Goal: Task Accomplishment & Management: Manage account settings

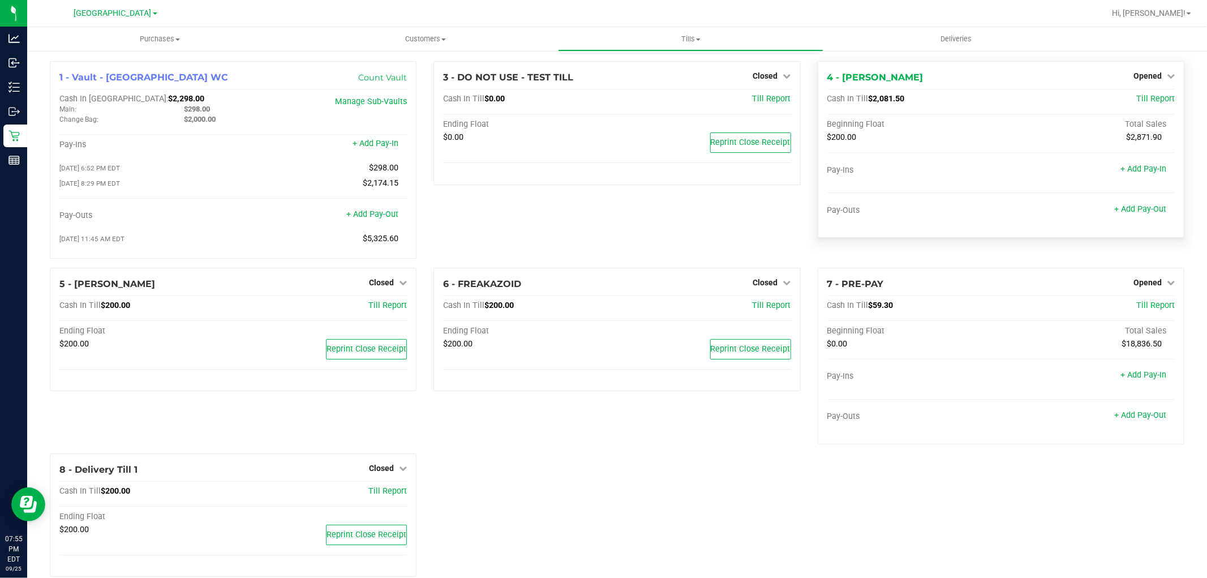
click at [1137, 68] on div "4 - [PERSON_NAME] Opened Close Till Cash In Till $2,081.50 Till Report Beginnin…" at bounding box center [1001, 149] width 367 height 177
click at [1137, 75] on span "Opened" at bounding box center [1148, 75] width 28 height 9
click at [1134, 98] on link "Close Till" at bounding box center [1149, 99] width 31 height 9
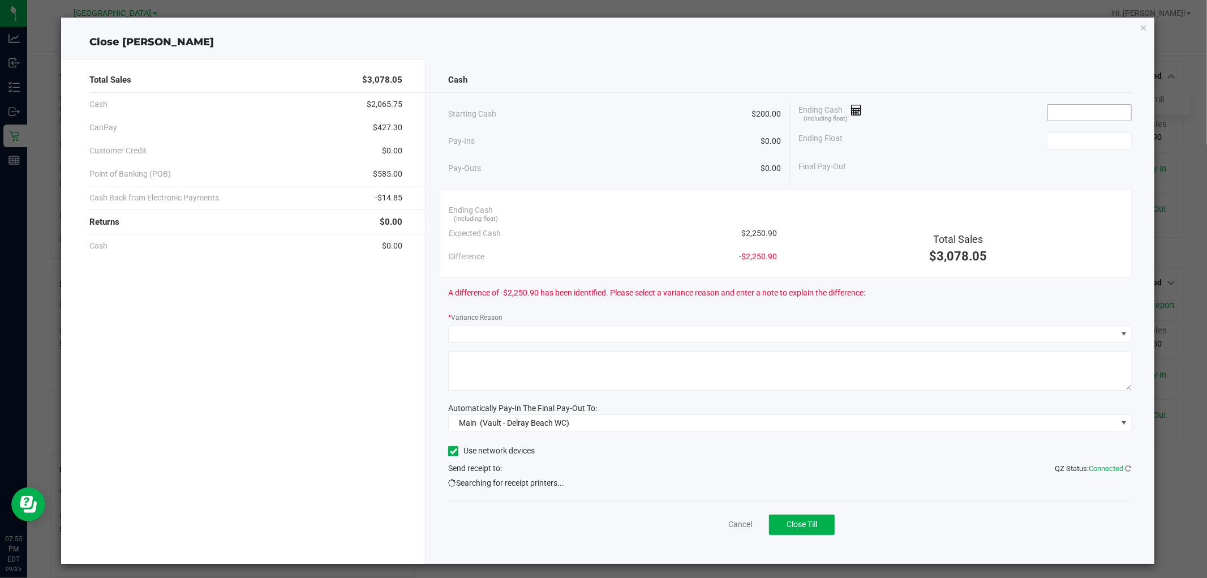
click at [1073, 108] on input at bounding box center [1089, 113] width 83 height 16
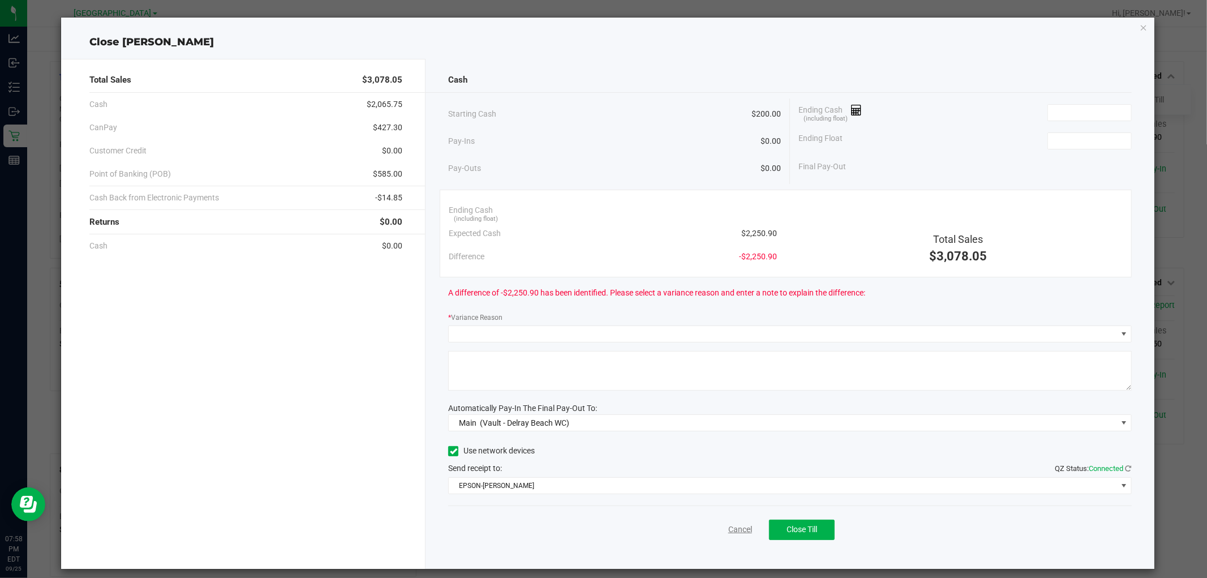
click at [737, 527] on link "Cancel" at bounding box center [740, 529] width 24 height 12
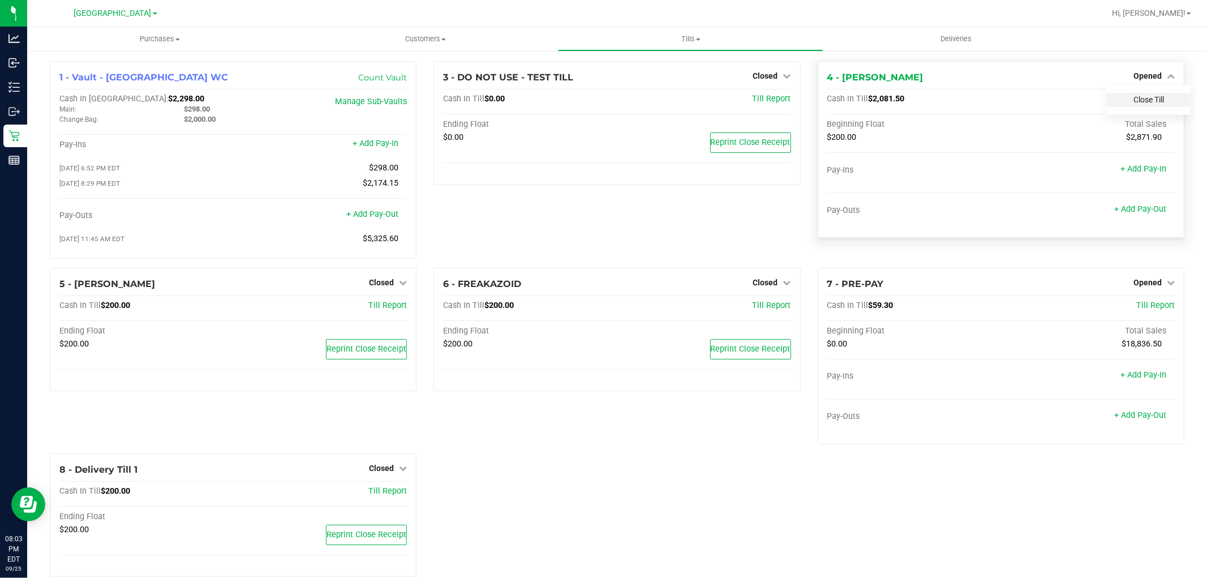
click at [1135, 102] on link "Close Till" at bounding box center [1149, 99] width 31 height 9
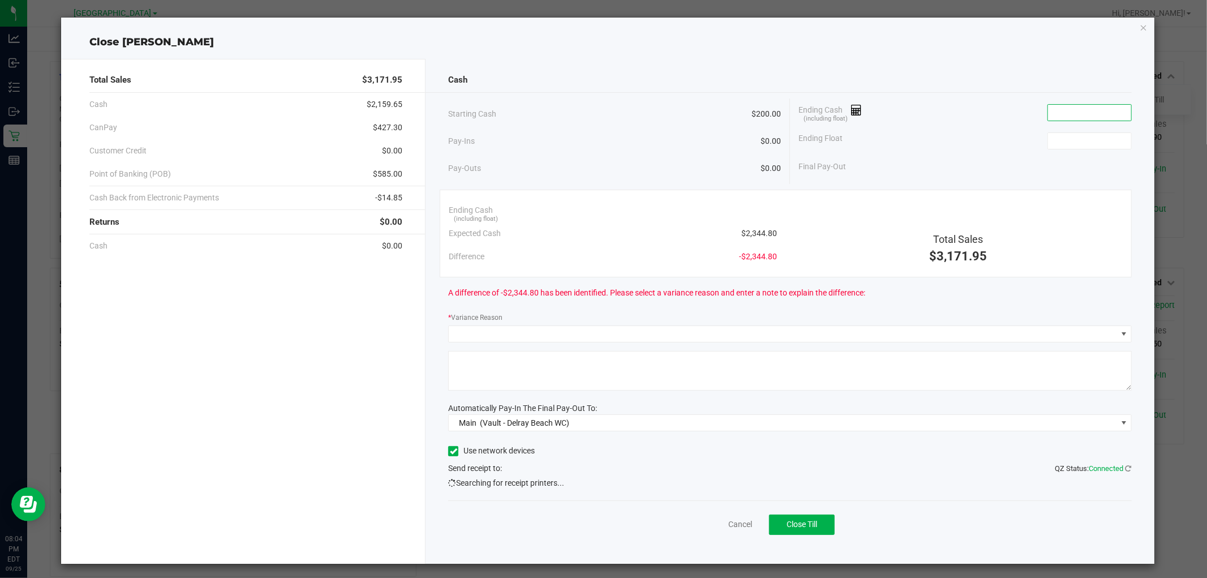
click at [1076, 117] on input at bounding box center [1089, 113] width 83 height 16
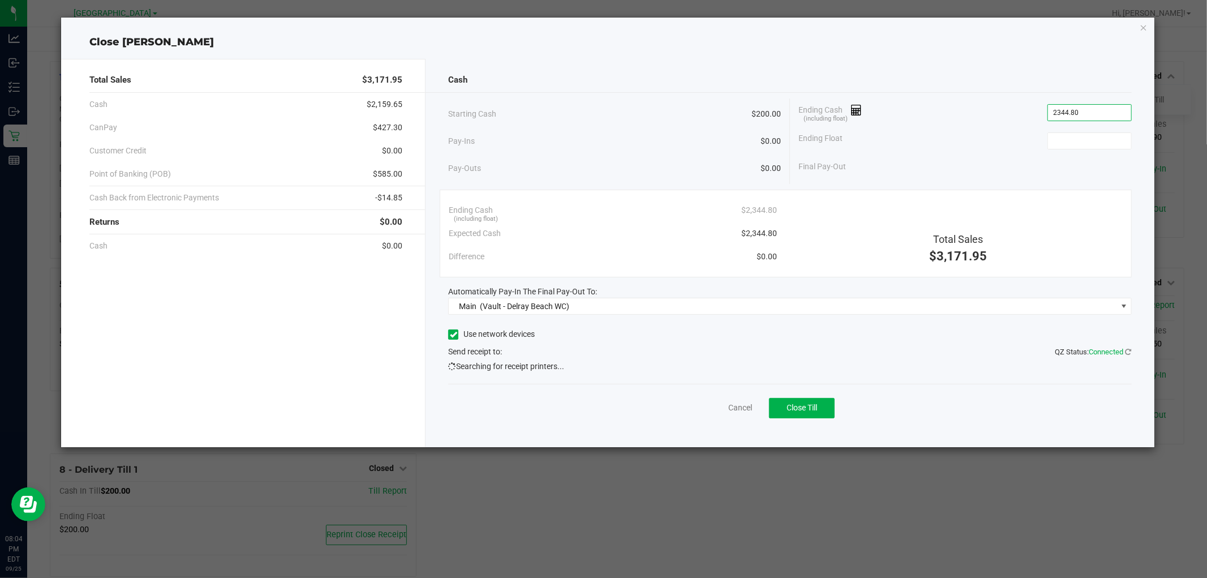
type input "$2,344.80"
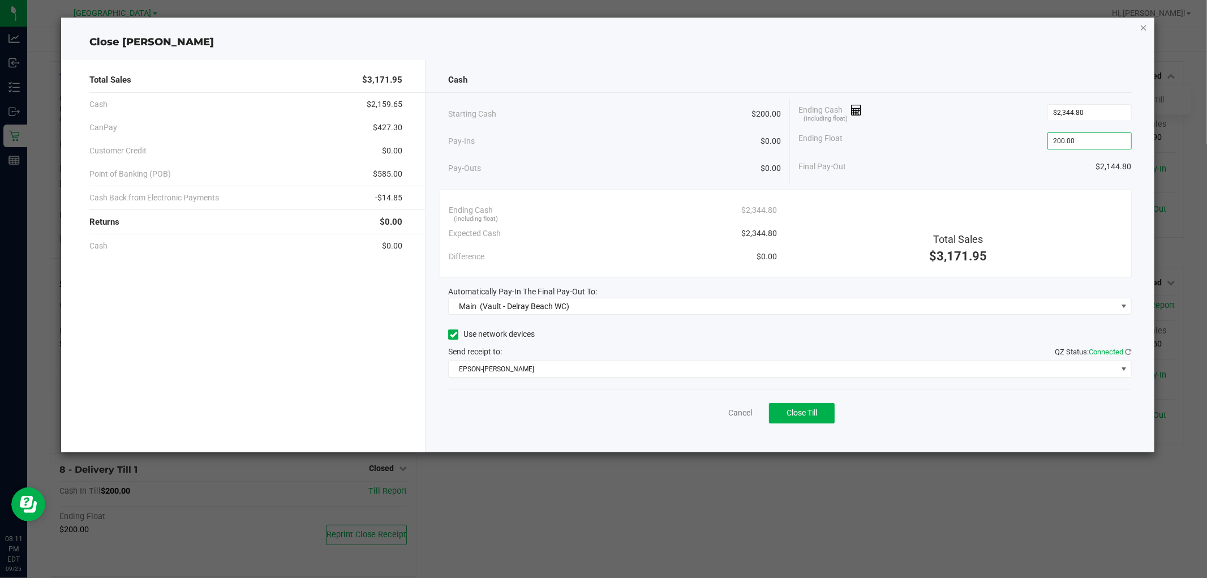
type input "$200.00"
click at [1145, 26] on icon "button" at bounding box center [1144, 27] width 8 height 14
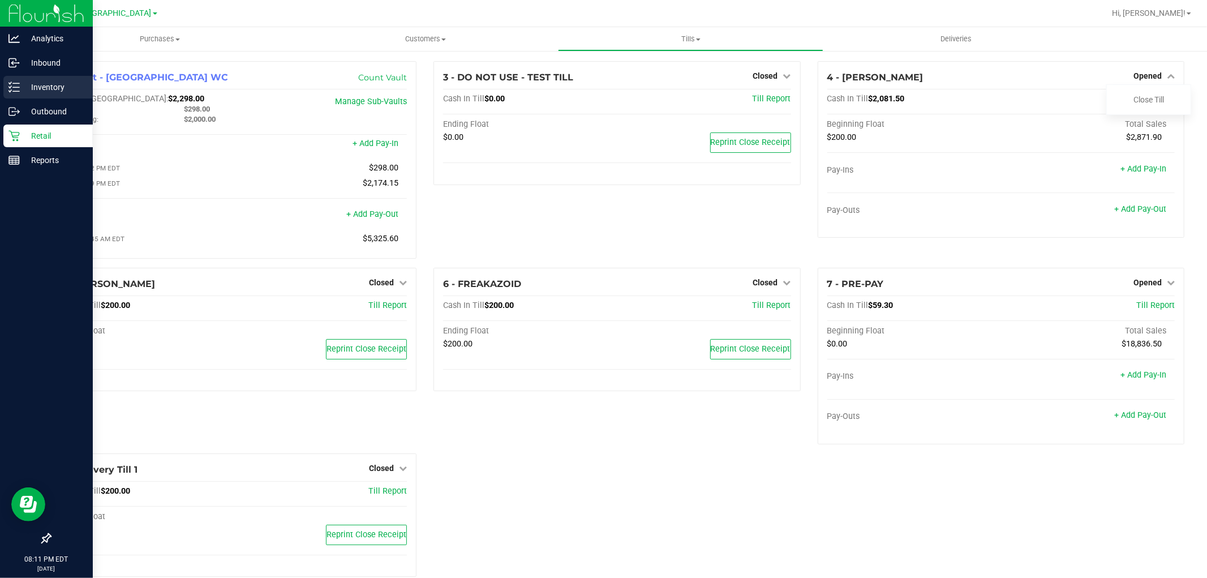
click at [72, 97] on div "Inventory" at bounding box center [47, 87] width 89 height 23
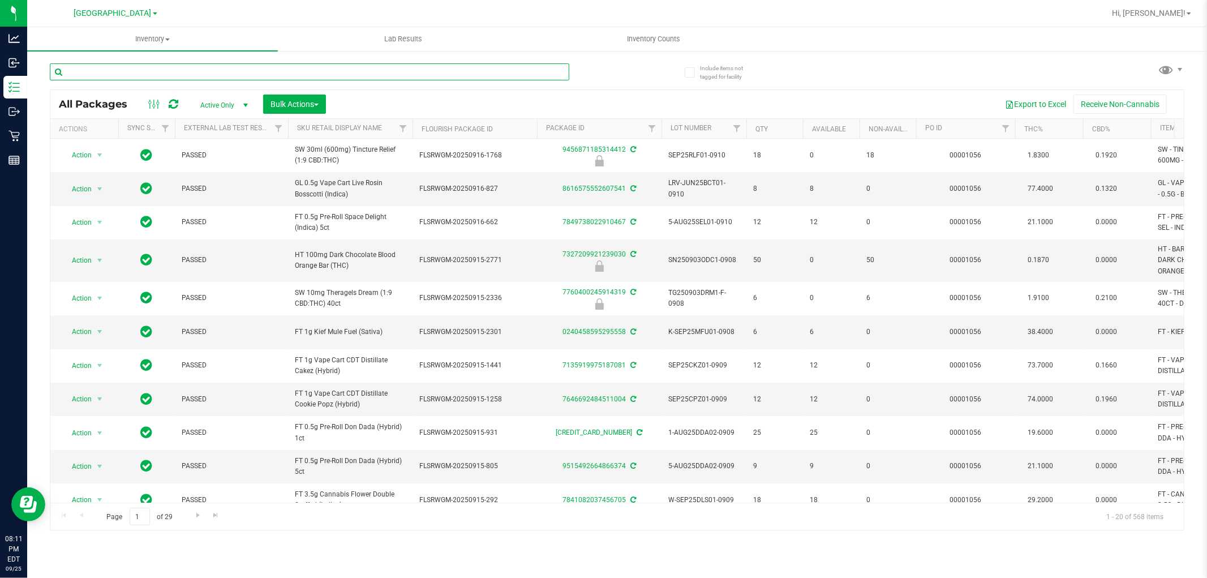
click at [326, 69] on input "text" at bounding box center [310, 71] width 520 height 17
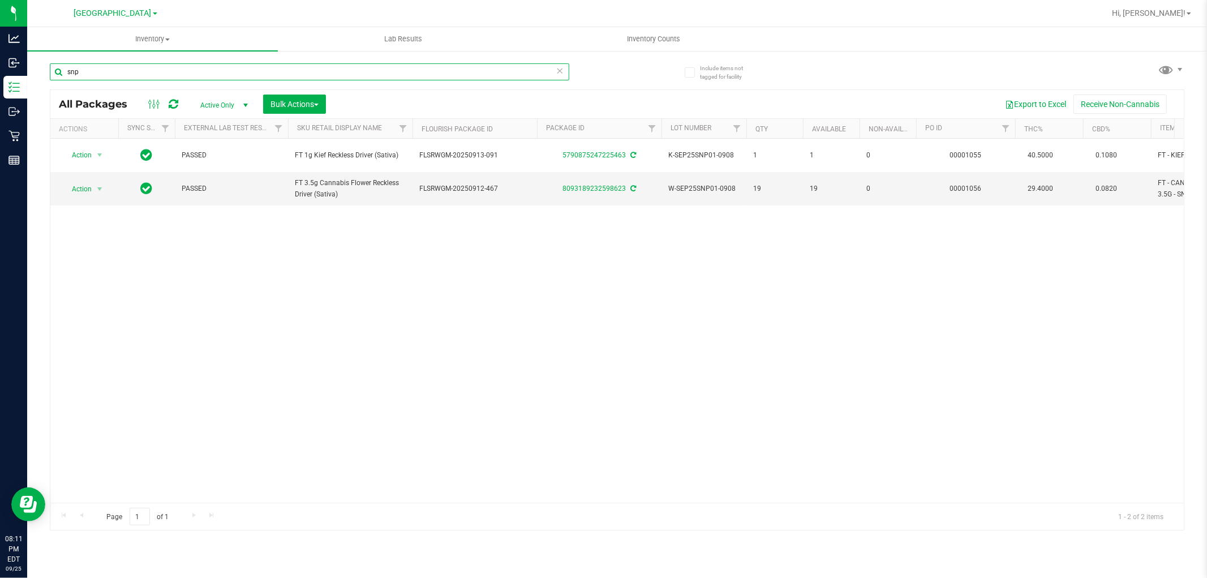
click at [346, 75] on input "snp" at bounding box center [310, 71] width 520 height 17
type input "dls"
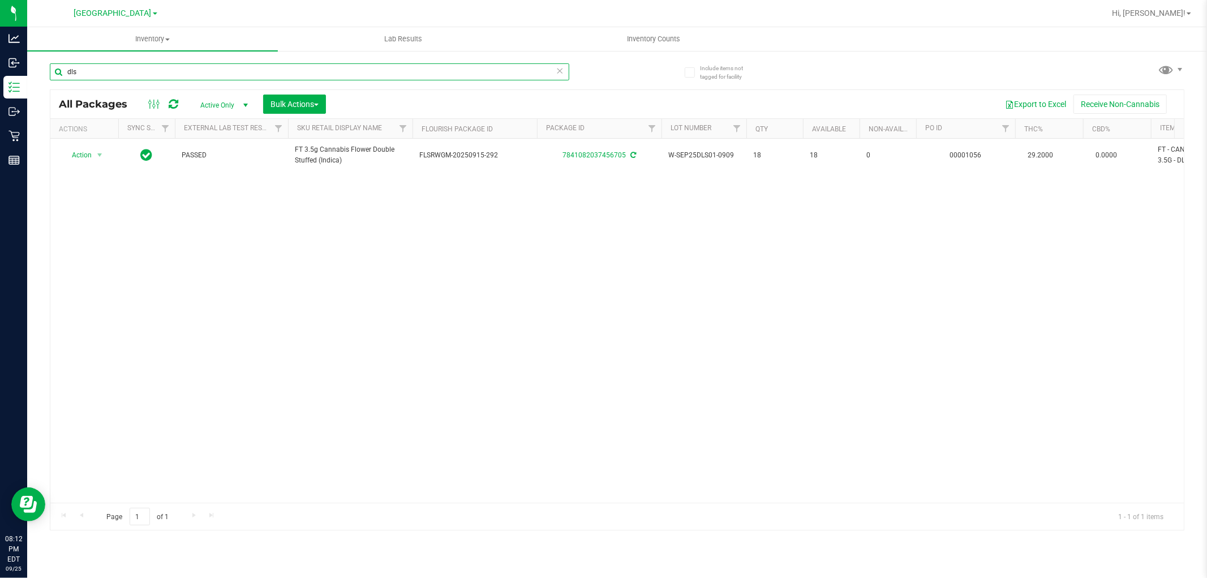
click at [135, 70] on input "dls" at bounding box center [310, 71] width 520 height 17
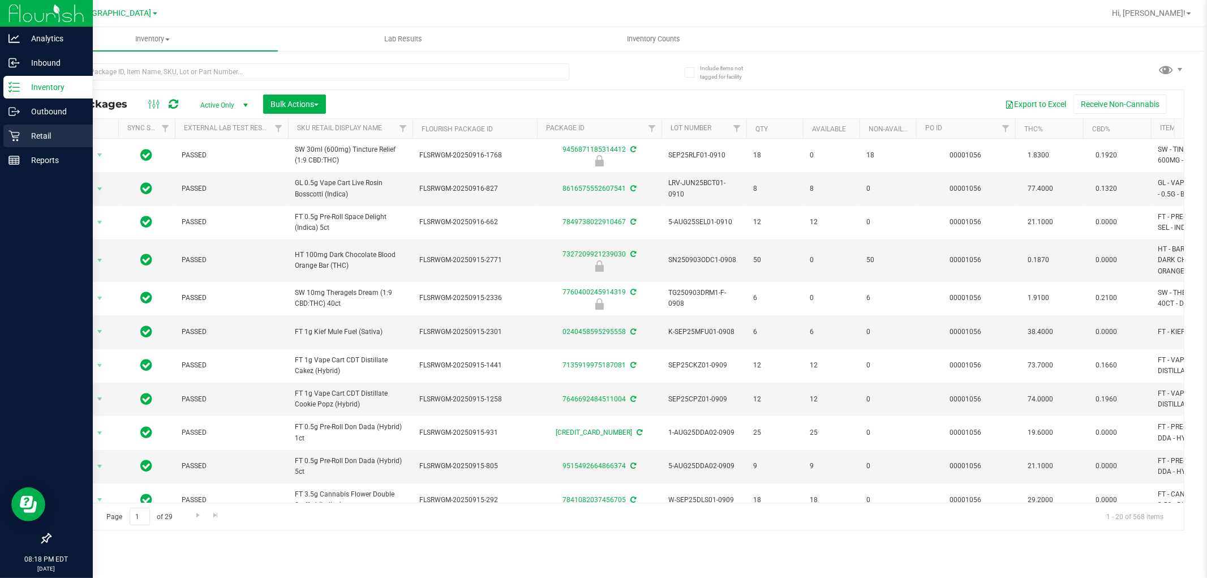
click at [22, 139] on p "Retail" at bounding box center [54, 136] width 68 height 14
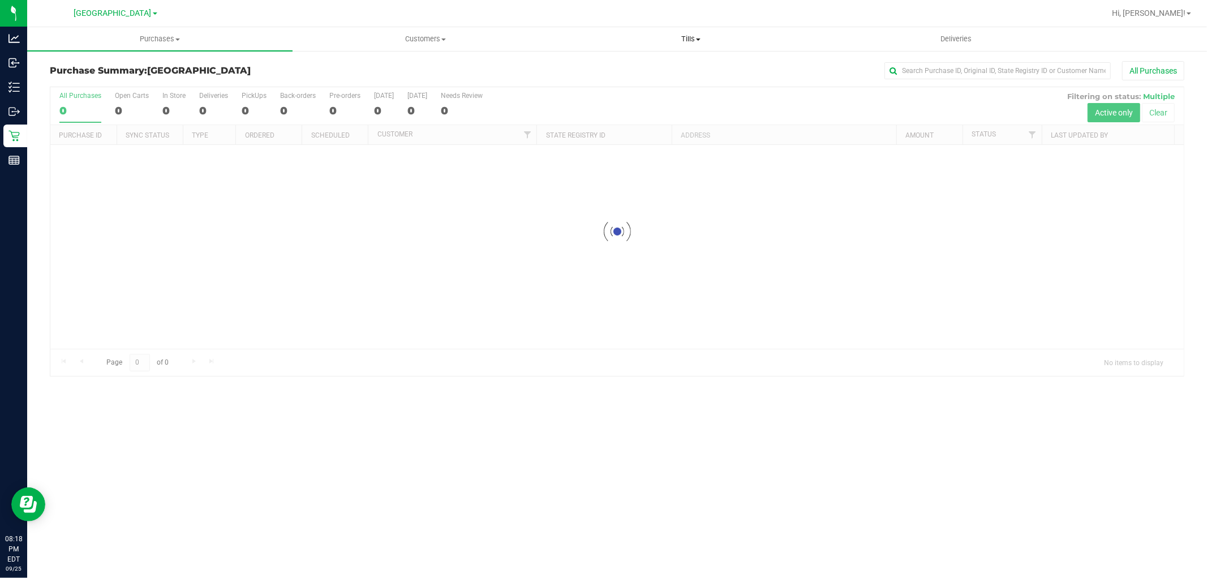
click at [680, 36] on span "Tills" at bounding box center [691, 39] width 264 height 10
click at [628, 66] on span "Manage tills" at bounding box center [596, 68] width 76 height 10
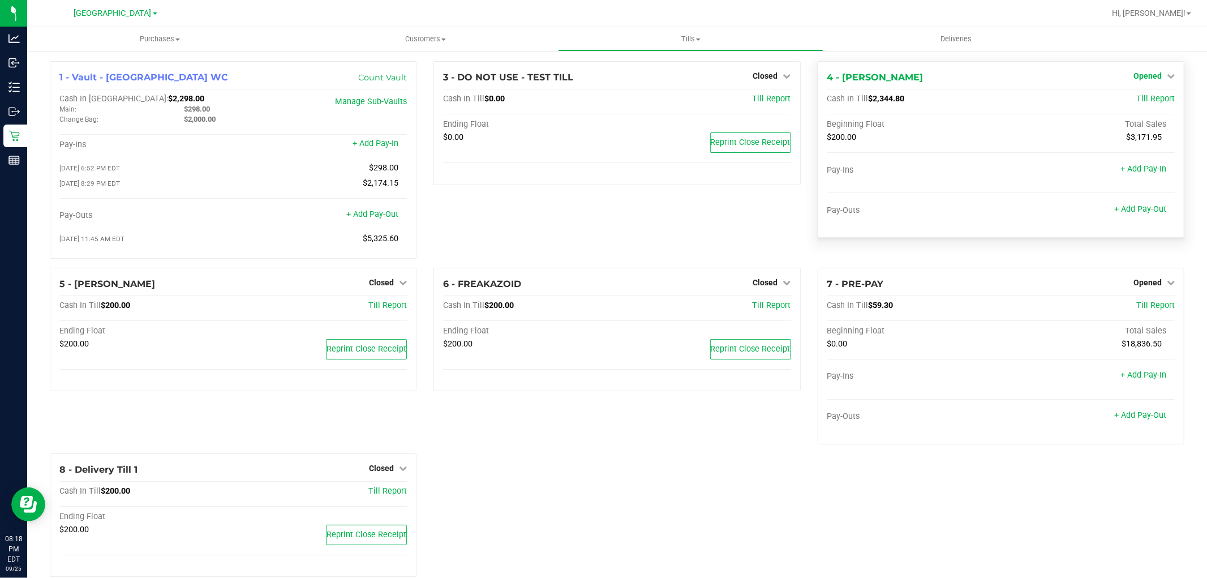
click at [1147, 74] on span "Opened" at bounding box center [1148, 75] width 28 height 9
click at [1138, 93] on div "Close Till" at bounding box center [1149, 100] width 84 height 14
click at [1139, 95] on link "Close Till" at bounding box center [1149, 99] width 31 height 9
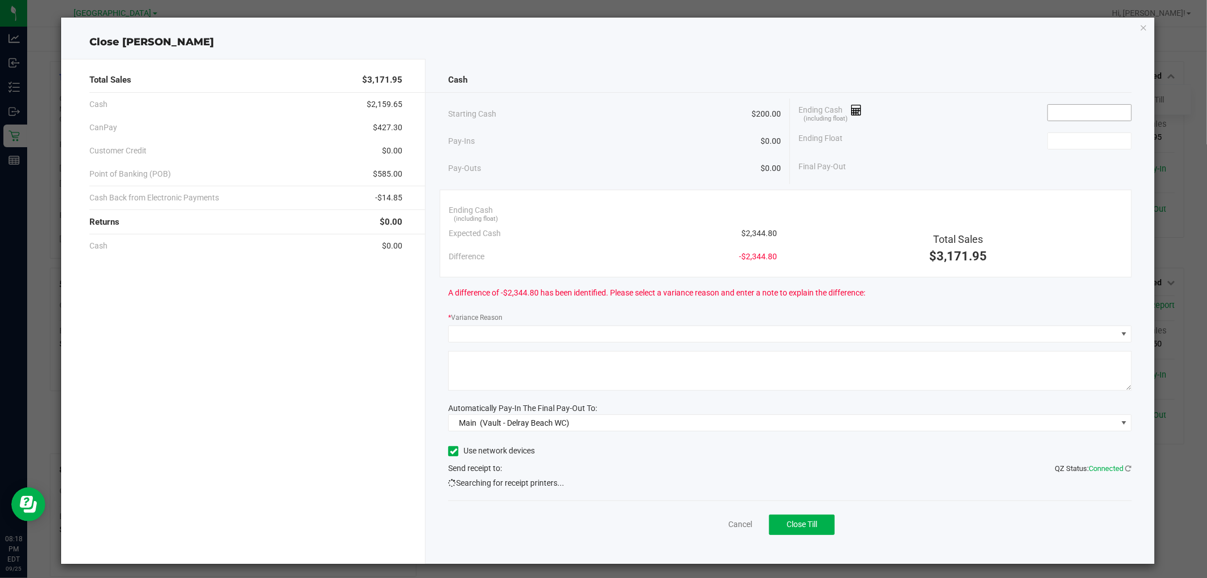
click at [1104, 109] on input at bounding box center [1089, 113] width 83 height 16
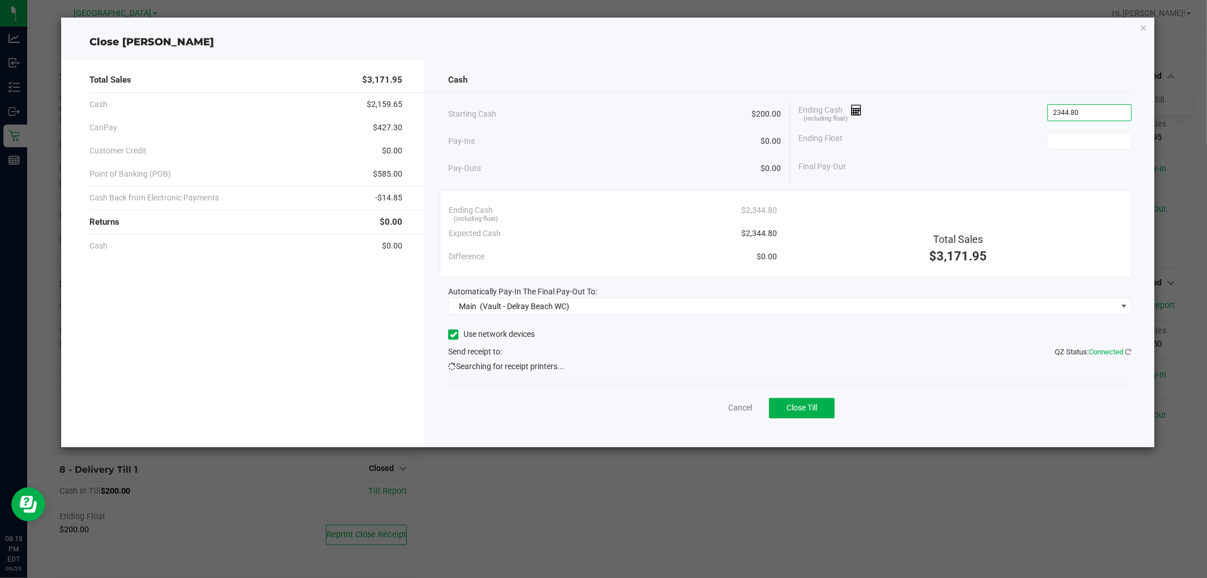
type input "$2,344.80"
type input "$200.00"
click at [1062, 272] on div "Ending Cash (including float) $2,344.80 Expected Cash $2,344.80 Difference $0.0…" at bounding box center [786, 234] width 692 height 88
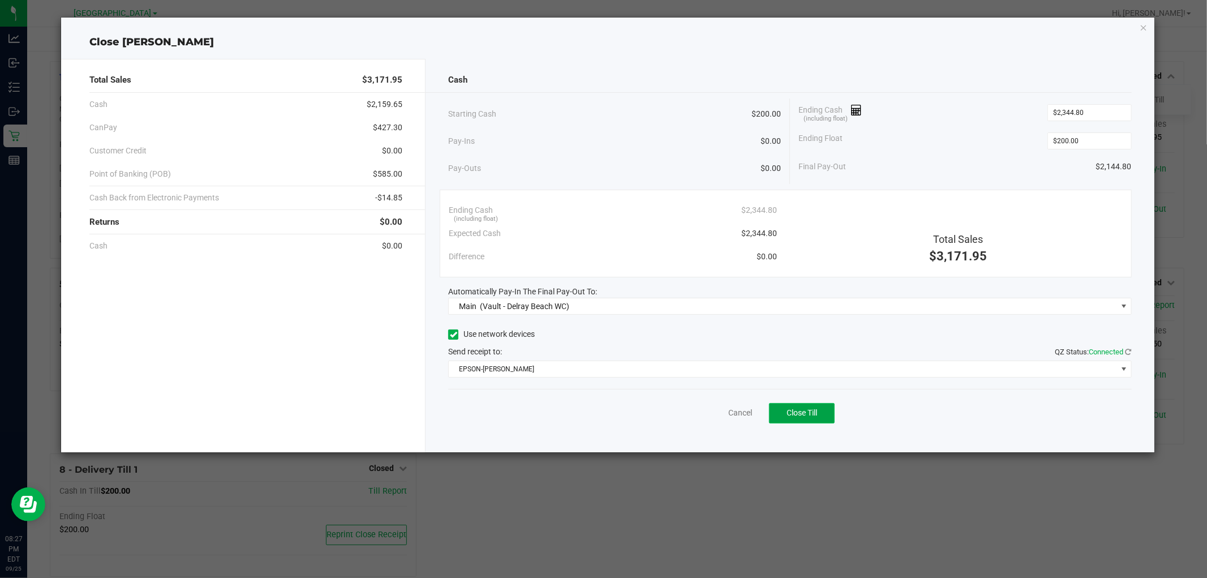
click at [810, 417] on button "Close Till" at bounding box center [802, 413] width 66 height 20
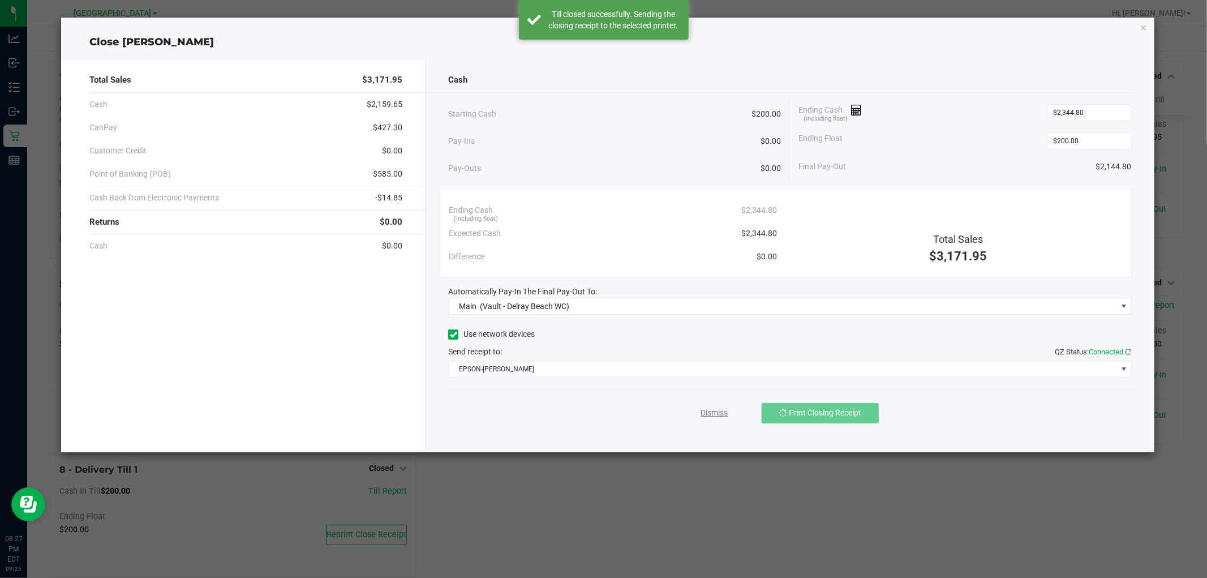
click at [716, 408] on link "Dismiss" at bounding box center [714, 413] width 27 height 12
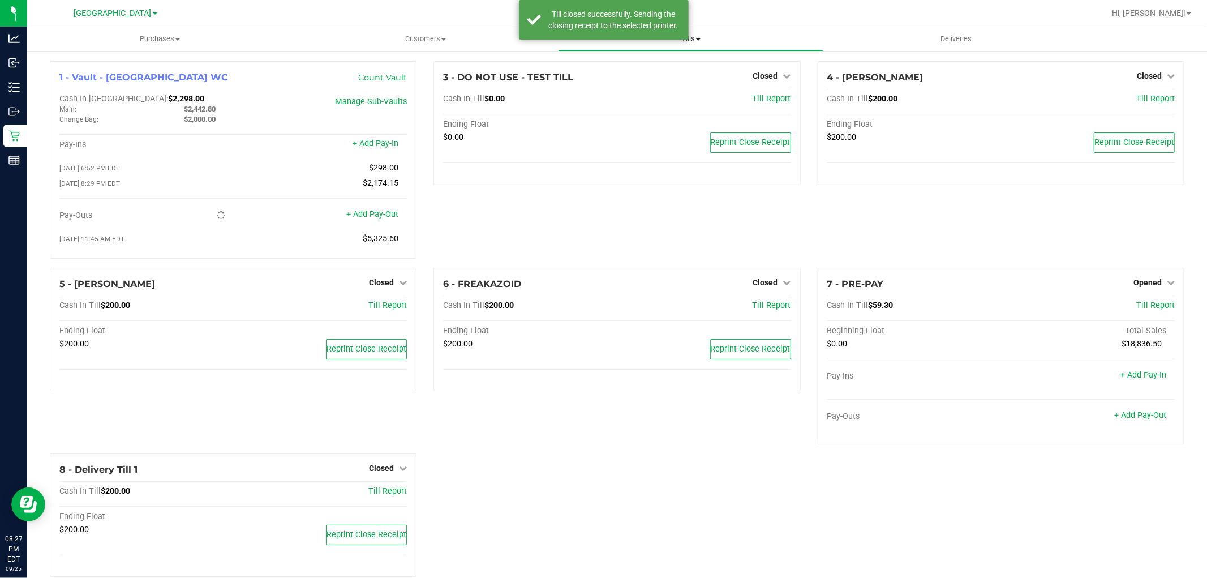
click at [691, 46] on uib-tab-heading "Tills Manage tills Reconcile e-payments" at bounding box center [691, 39] width 264 height 23
click at [630, 80] on span "Reconcile e-payments" at bounding box center [614, 82] width 113 height 10
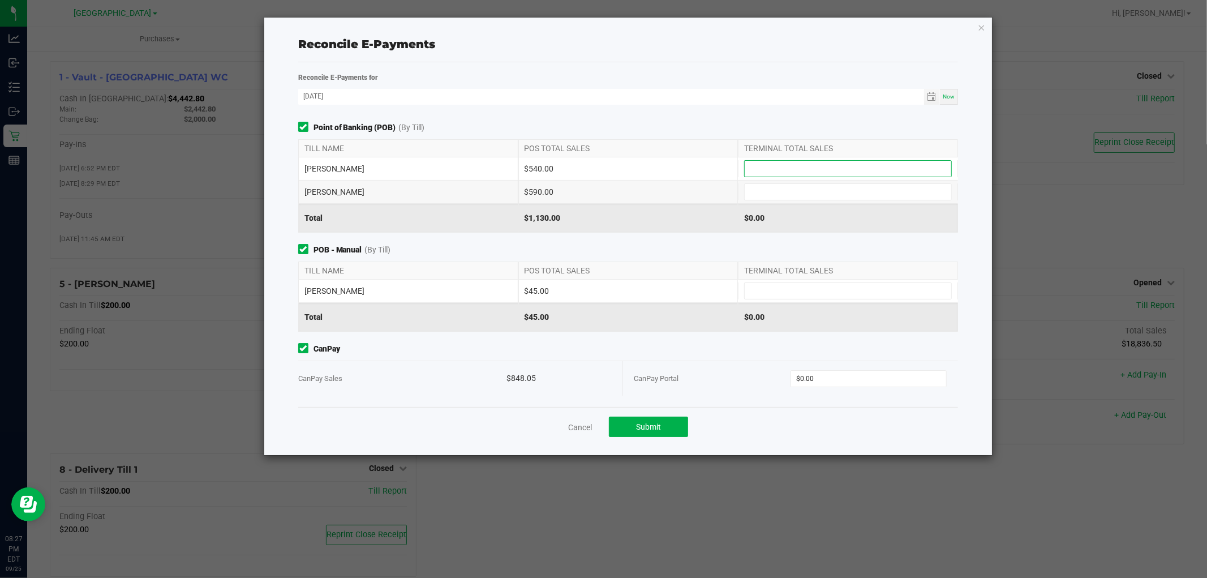
click at [785, 168] on input at bounding box center [848, 169] width 207 height 16
type input "$540.00"
type input "$590.00"
click at [748, 295] on input at bounding box center [848, 291] width 207 height 16
type input "$45.00"
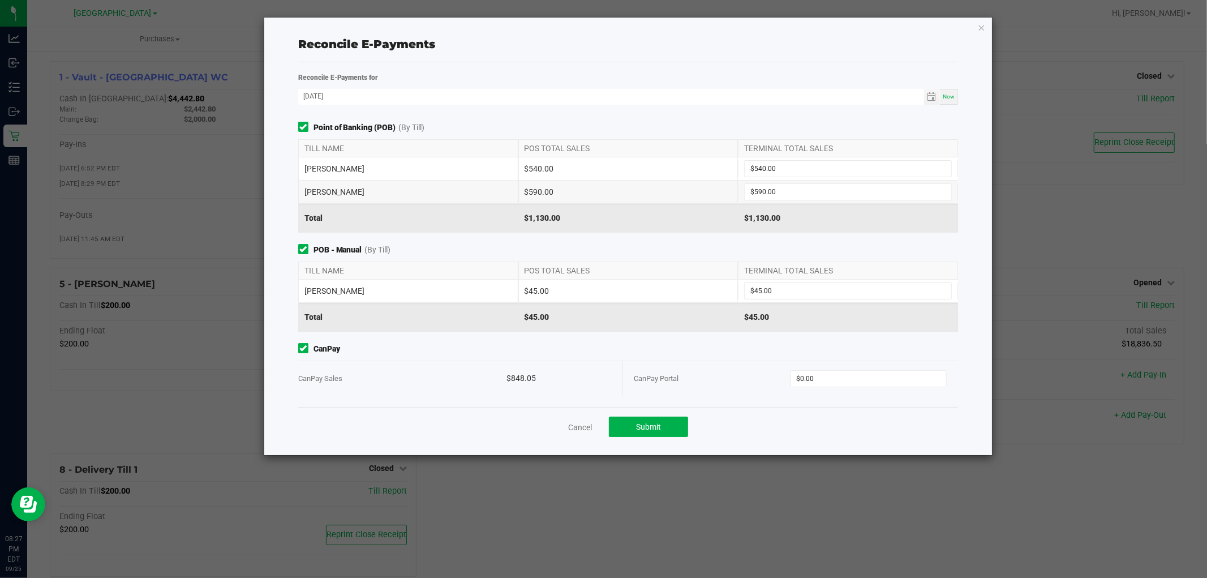
click at [692, 283] on div "$45.00" at bounding box center [628, 291] width 220 height 23
click at [822, 374] on input "0" at bounding box center [868, 379] width 155 height 16
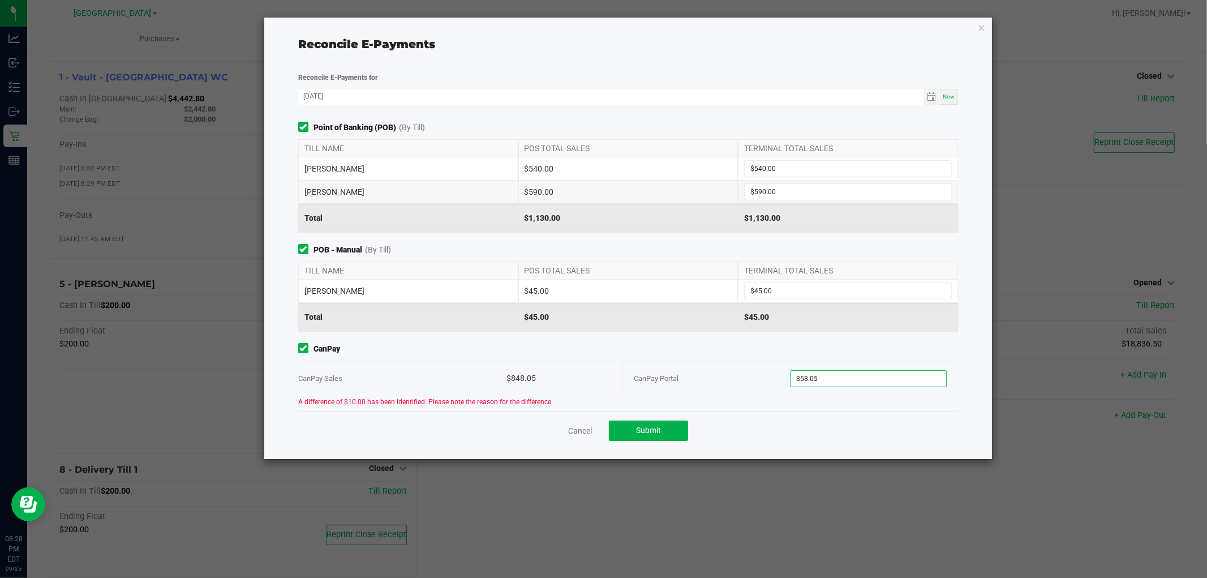
click at [833, 373] on input "858.05" at bounding box center [868, 379] width 155 height 16
click at [840, 337] on div "Point of Banking (POB) (By Till) TILL NAME POS TOTAL SALES TERMINAL TOTAL SALES…" at bounding box center [628, 266] width 677 height 289
click at [617, 347] on span "CanPay" at bounding box center [628, 349] width 660 height 12
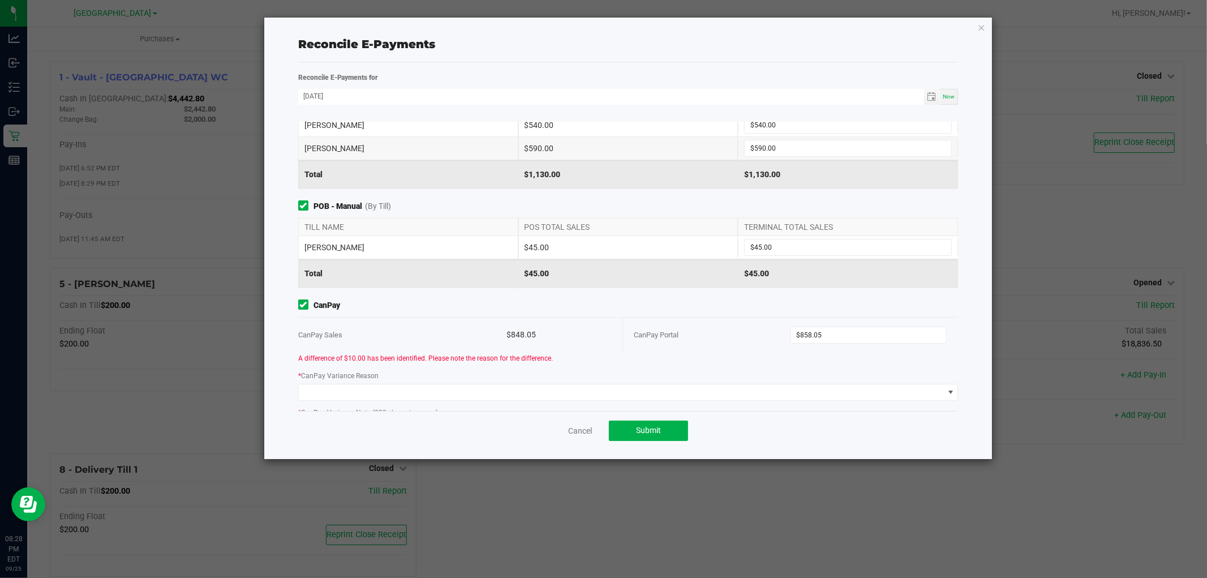
scroll to position [63, 0]
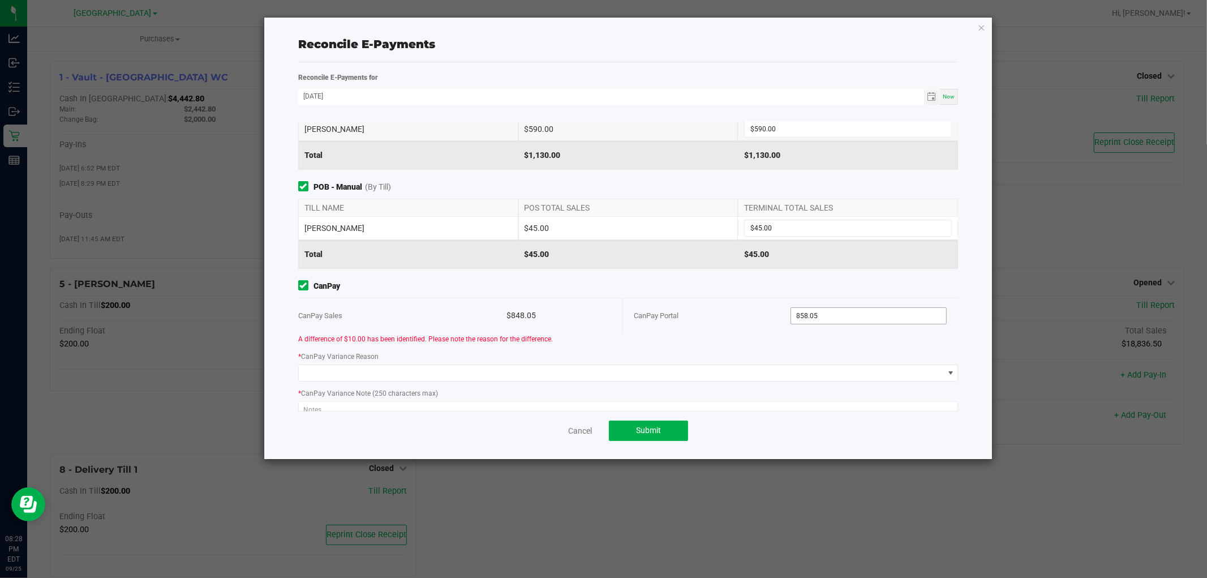
click at [874, 313] on input "858.05" at bounding box center [868, 316] width 155 height 16
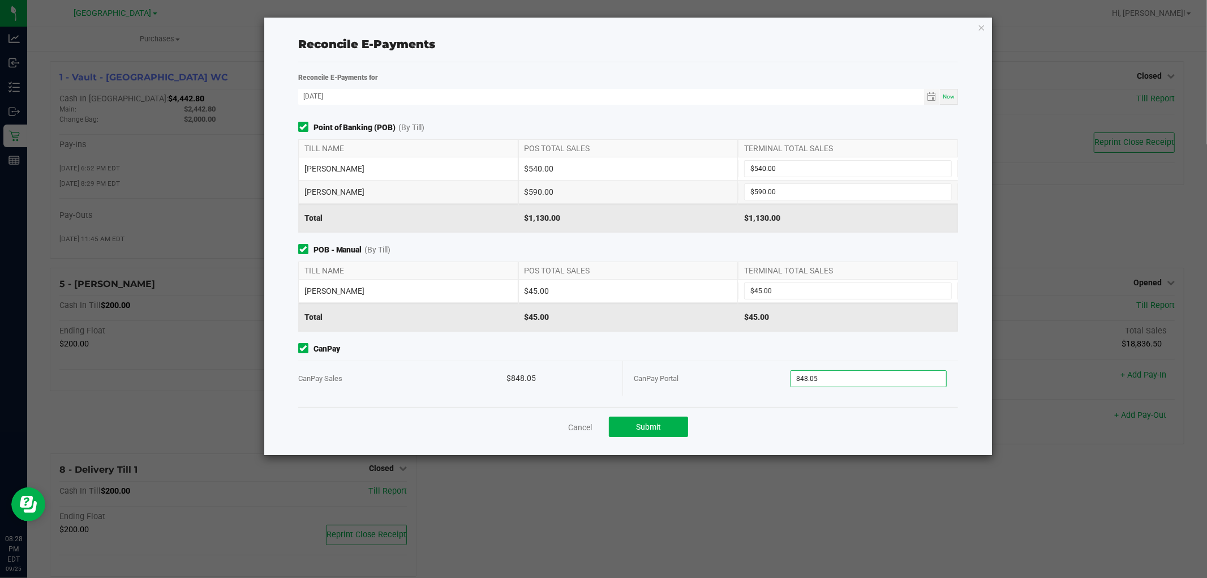
scroll to position [0, 0]
type input "$848.05"
click at [698, 162] on div "$540.00" at bounding box center [628, 168] width 220 height 23
click at [667, 428] on button "Submit" at bounding box center [648, 427] width 79 height 20
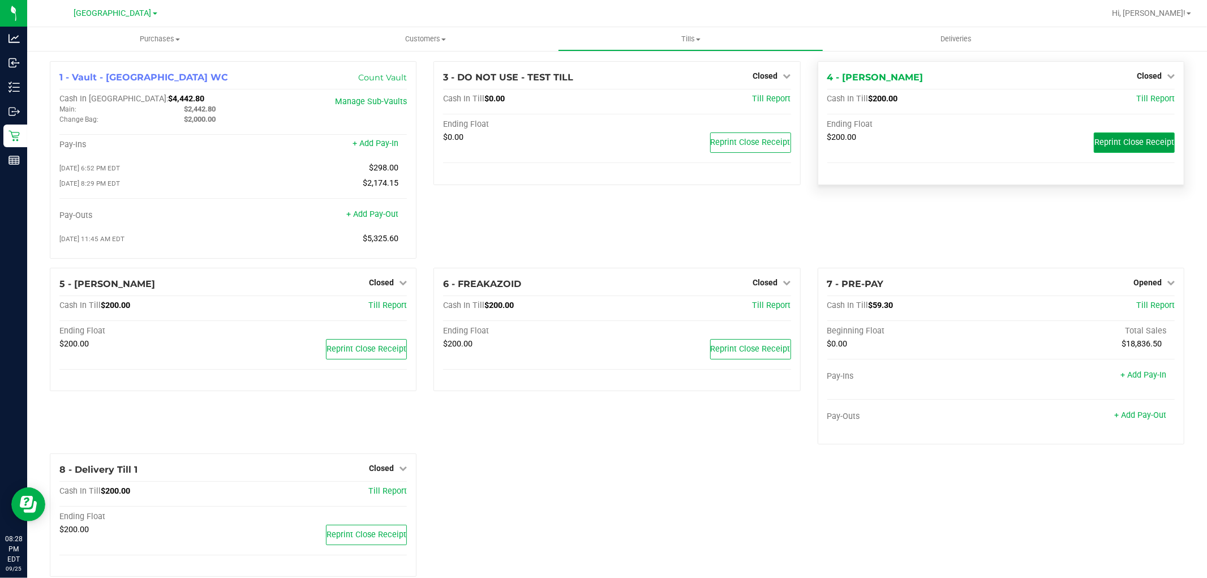
click at [1156, 148] on button "Reprint Close Receipt" at bounding box center [1134, 142] width 81 height 20
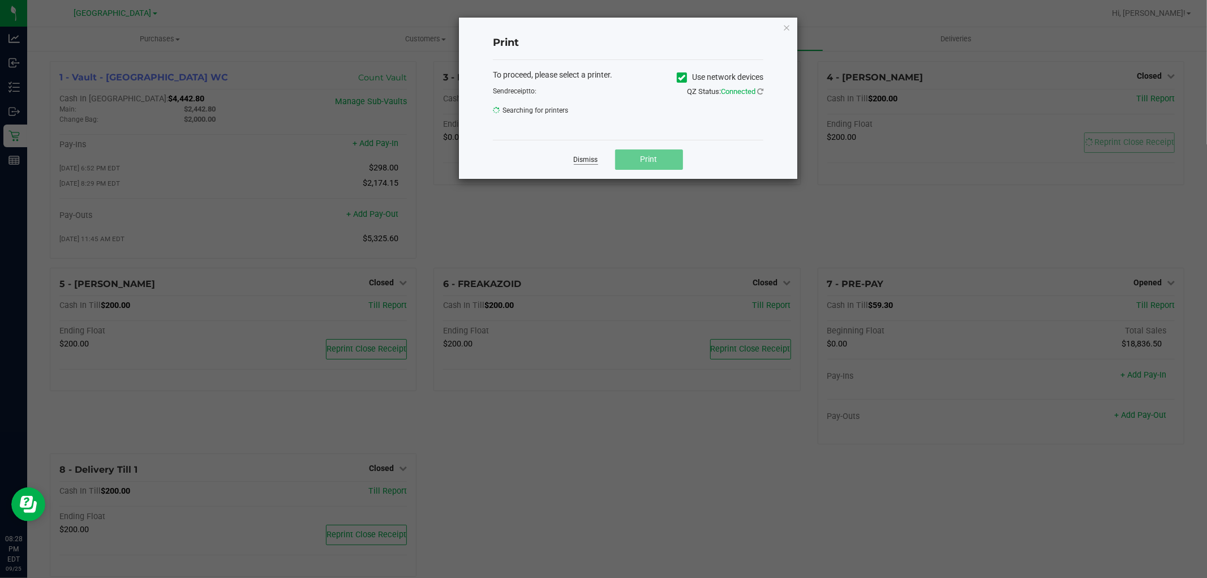
click at [574, 160] on link "Dismiss" at bounding box center [586, 160] width 24 height 10
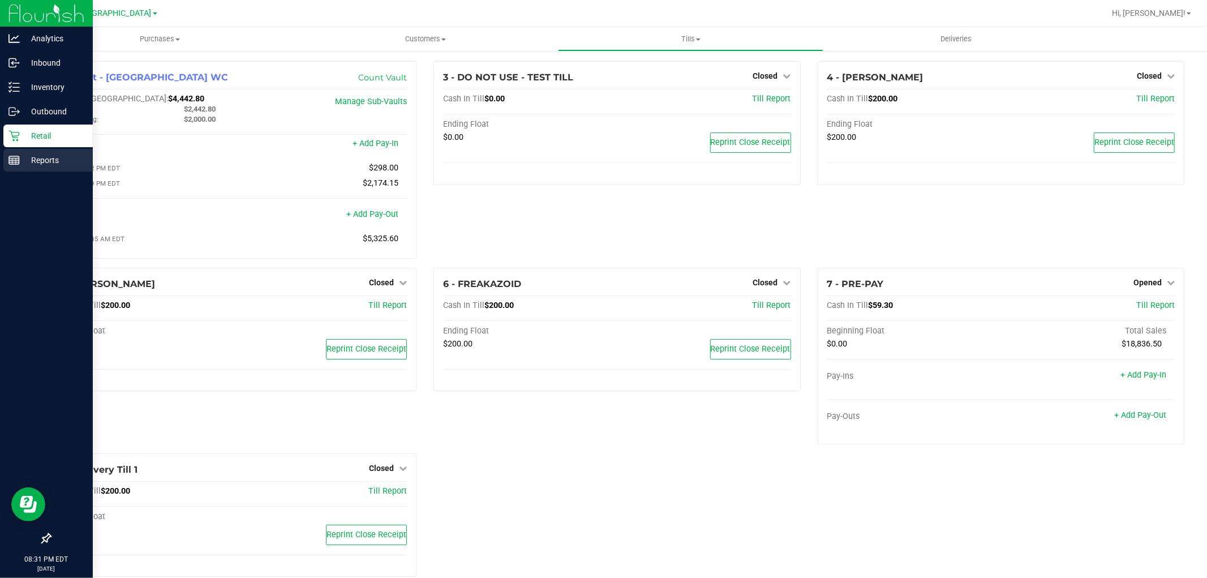
click at [20, 161] on p "Reports" at bounding box center [54, 160] width 68 height 14
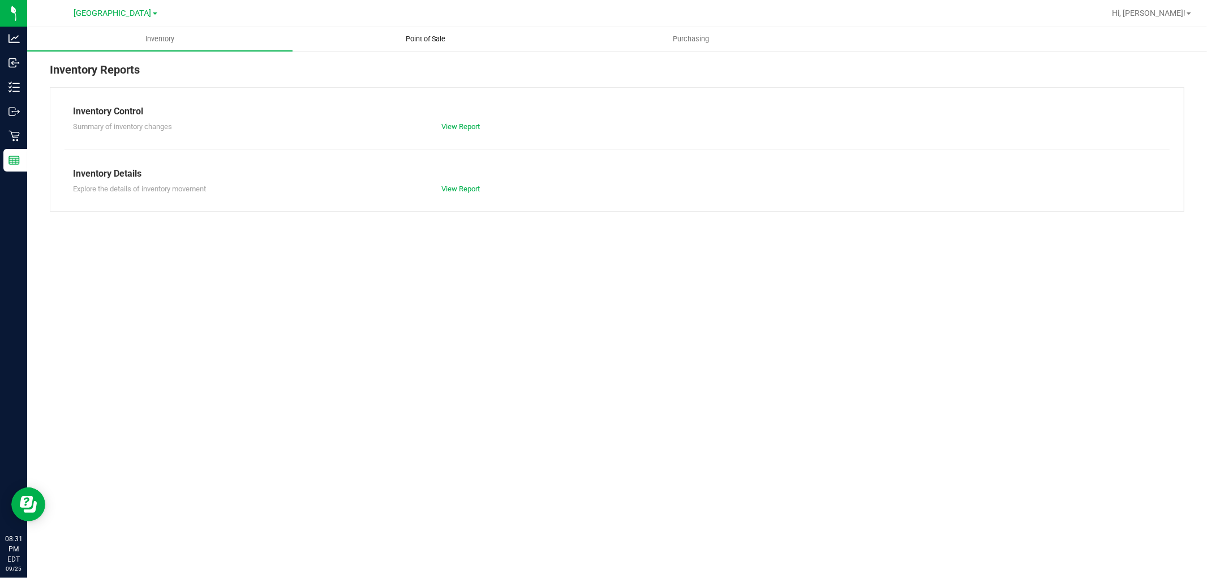
click at [390, 38] on span "Point of Sale" at bounding box center [425, 39] width 70 height 10
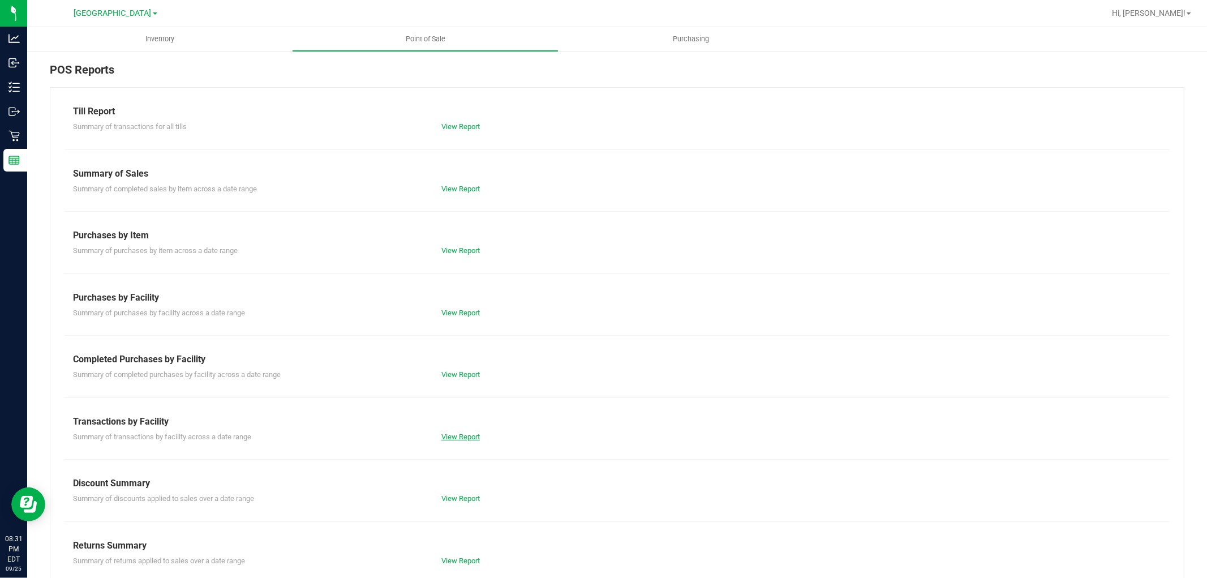
click at [470, 437] on link "View Report" at bounding box center [460, 436] width 38 height 8
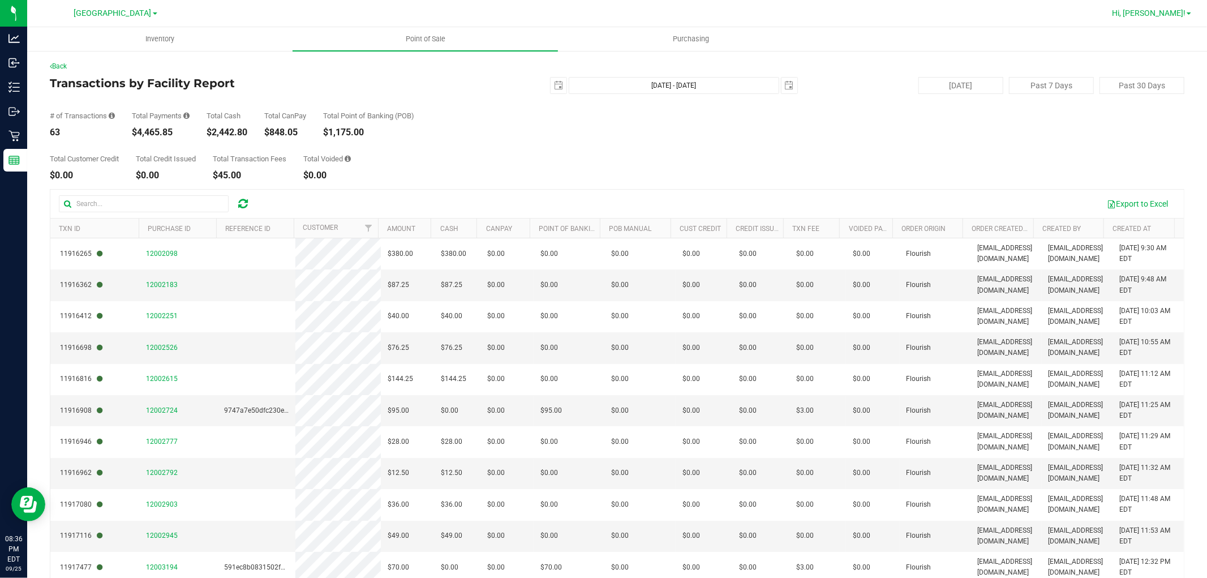
click at [1164, 8] on span "Hi, [PERSON_NAME]!" at bounding box center [1149, 12] width 74 height 9
